Goal: Task Accomplishment & Management: Use online tool/utility

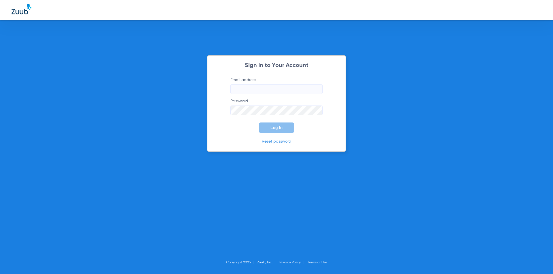
drag, startPoint x: 293, startPoint y: 96, endPoint x: 275, endPoint y: 83, distance: 22.5
click at [290, 95] on form "Email address Password Log In" at bounding box center [276, 105] width 109 height 56
click at [274, 83] on label "Email address" at bounding box center [276, 85] width 92 height 17
click at [274, 84] on input "Email address" at bounding box center [276, 89] width 92 height 10
click at [274, 86] on input "Email address" at bounding box center [276, 89] width 92 height 10
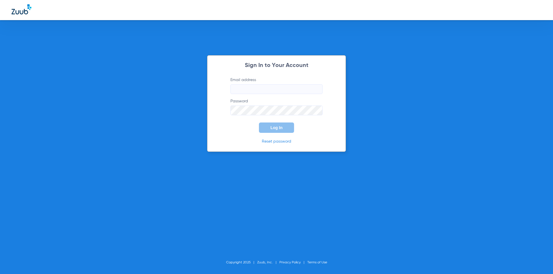
paste input "[EMAIL_ADDRESS][DOMAIN_NAME]"
type input "[EMAIL_ADDRESS][DOMAIN_NAME]"
click at [272, 129] on span "Log In" at bounding box center [276, 127] width 12 height 5
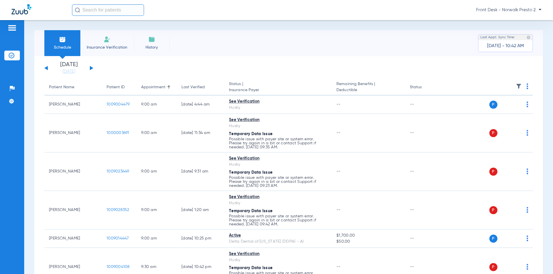
click at [91, 67] on div "[DATE] [DATE] [DATE] [DATE] [DATE] [DATE] [DATE] [DATE] [DATE] [DATE] [DATE] [D…" at bounding box center [68, 68] width 49 height 13
click at [90, 68] on button at bounding box center [91, 68] width 3 height 4
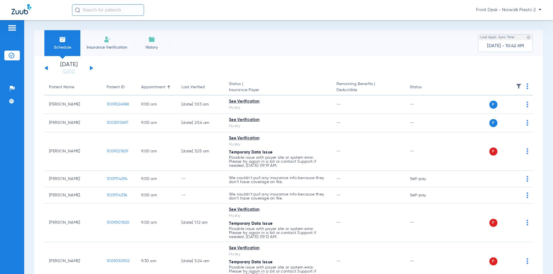
click at [524, 88] on th at bounding box center [488, 87] width 89 height 16
click at [526, 87] on img at bounding box center [527, 86] width 2 height 6
click at [498, 110] on span "Verify All" at bounding box center [501, 109] width 36 height 4
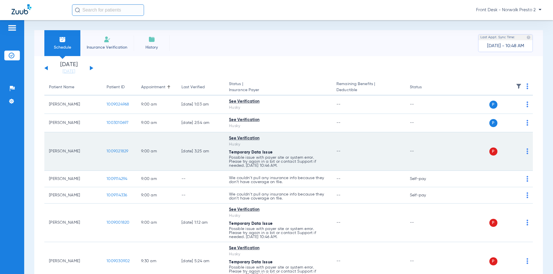
click at [119, 149] on span "1009021829" at bounding box center [117, 151] width 22 height 4
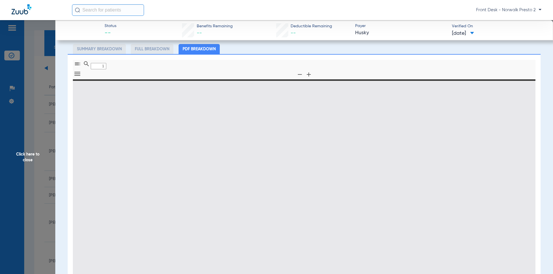
type input "0"
select select "page-width"
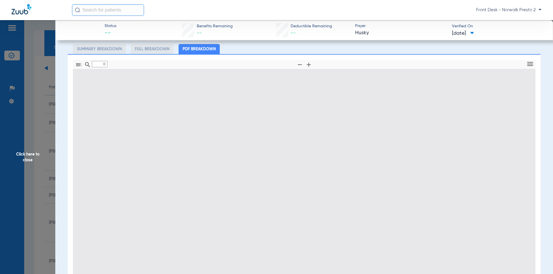
scroll to position [86, 0]
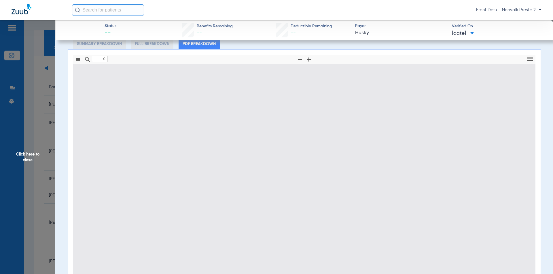
type input "1"
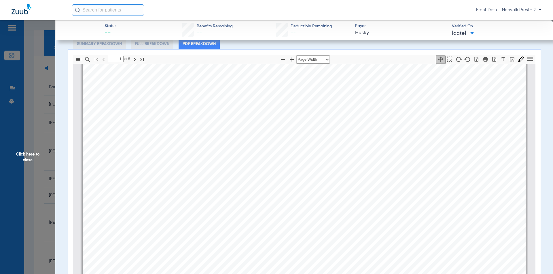
scroll to position [24, 0]
click at [52, 106] on span "Click here to close" at bounding box center [27, 157] width 55 height 274
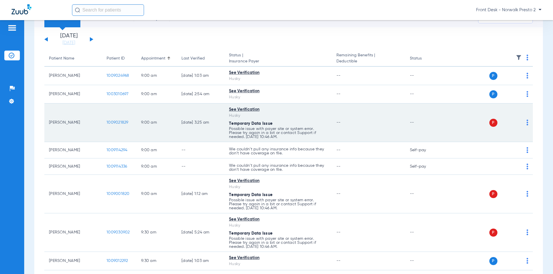
scroll to position [0, 0]
